Goal: Task Accomplishment & Management: Complete application form

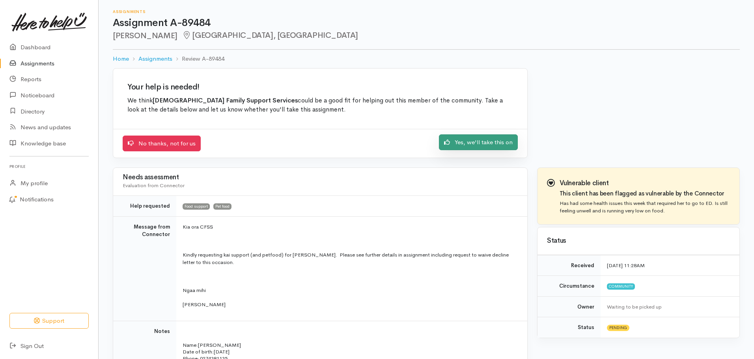
click at [469, 145] on link "Yes, we'll take this on" at bounding box center [478, 142] width 79 height 16
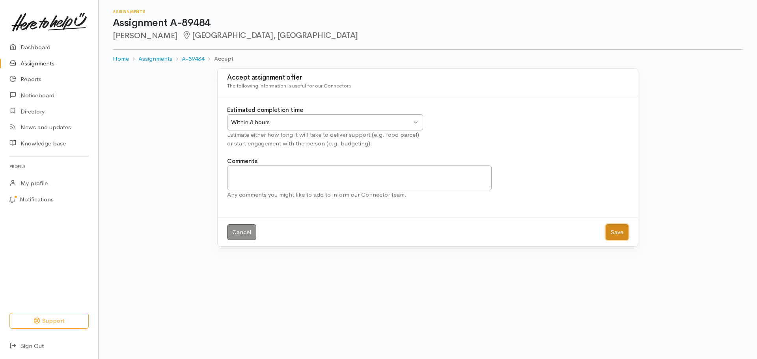
click at [619, 233] on button "Save" at bounding box center [616, 232] width 23 height 16
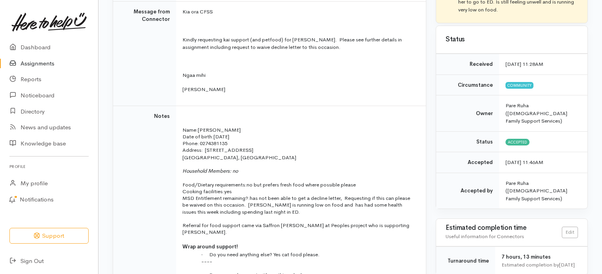
scroll to position [158, 0]
